Goal: Task Accomplishment & Management: Use online tool/utility

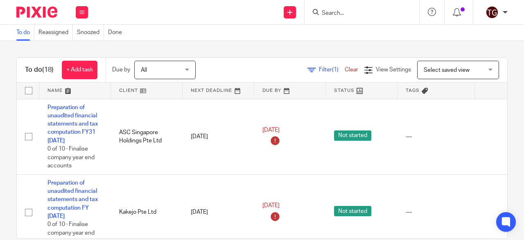
click at [347, 12] on input "Search" at bounding box center [358, 13] width 74 height 7
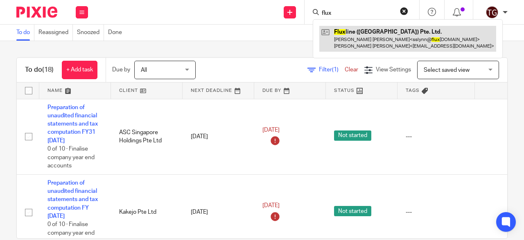
type input "flux"
click at [357, 36] on link at bounding box center [407, 38] width 177 height 25
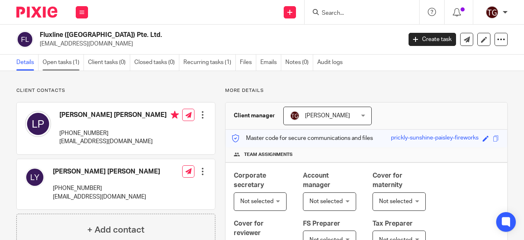
click at [70, 63] on link "Open tasks (1)" at bounding box center [63, 62] width 41 height 16
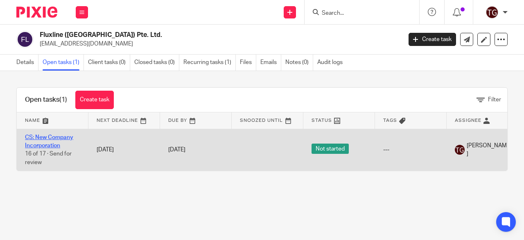
click at [53, 135] on link "CS: New Company Incorporation" at bounding box center [49, 141] width 48 height 14
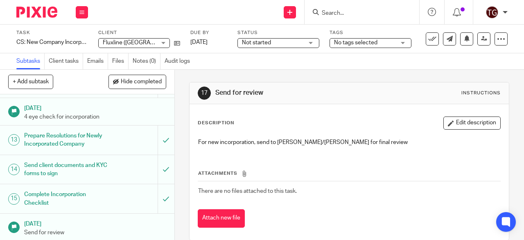
scroll to position [356, 0]
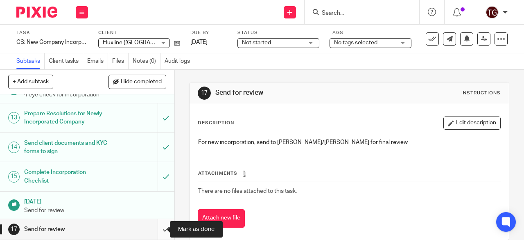
click at [157, 229] on input "submit" at bounding box center [87, 229] width 174 height 20
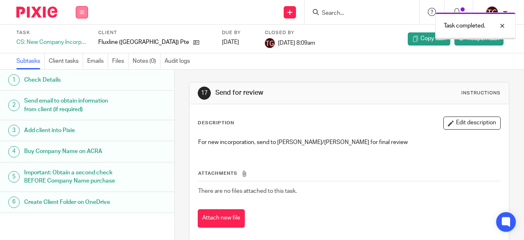
click at [85, 15] on button at bounding box center [82, 12] width 12 height 12
click at [79, 37] on link "Work" at bounding box center [78, 38] width 14 height 6
